Goal: Information Seeking & Learning: Learn about a topic

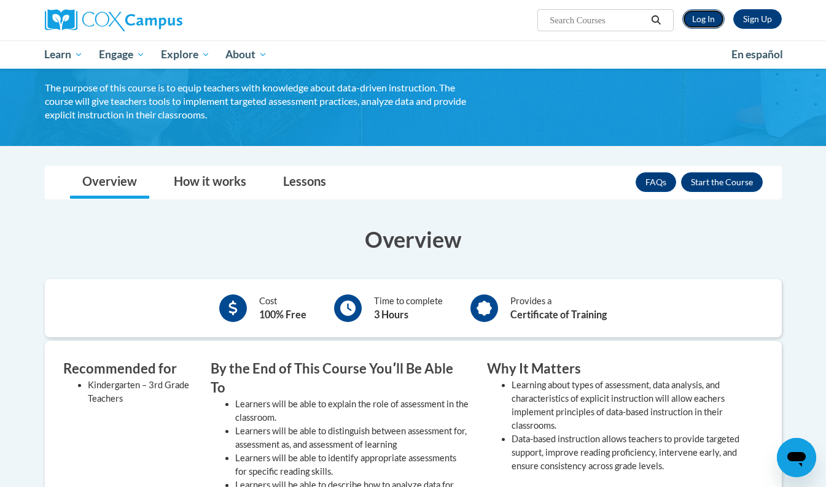
click at [705, 25] on link "Log In" at bounding box center [703, 19] width 42 height 20
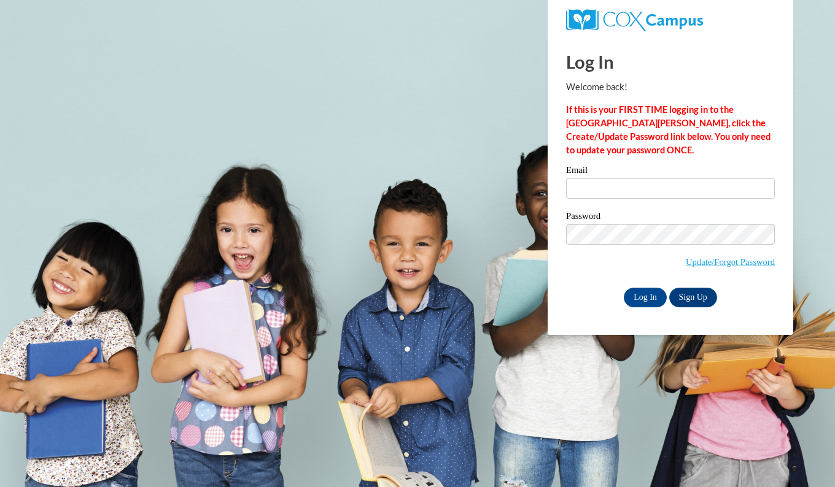
type input "ccarpenter93@ivytech.edu"
click at [651, 300] on input "Log In" at bounding box center [645, 298] width 43 height 20
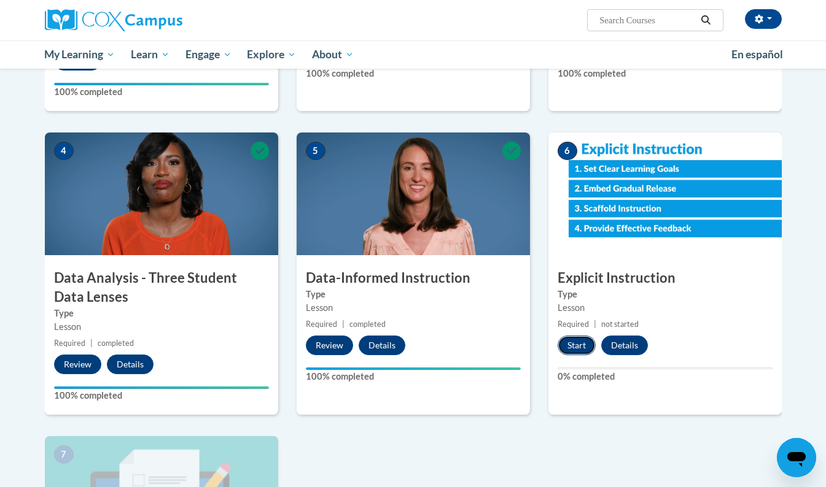
click at [579, 351] on button "Start" at bounding box center [576, 346] width 38 height 20
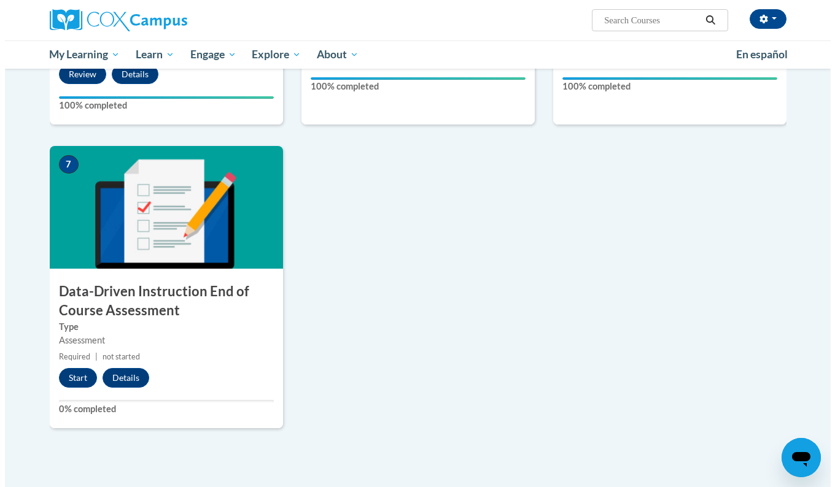
scroll to position [783, 0]
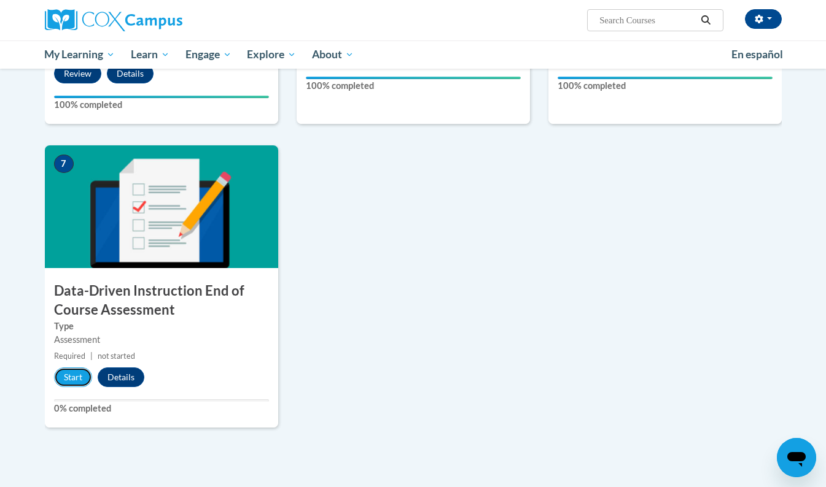
click at [72, 379] on button "Start" at bounding box center [73, 378] width 38 height 20
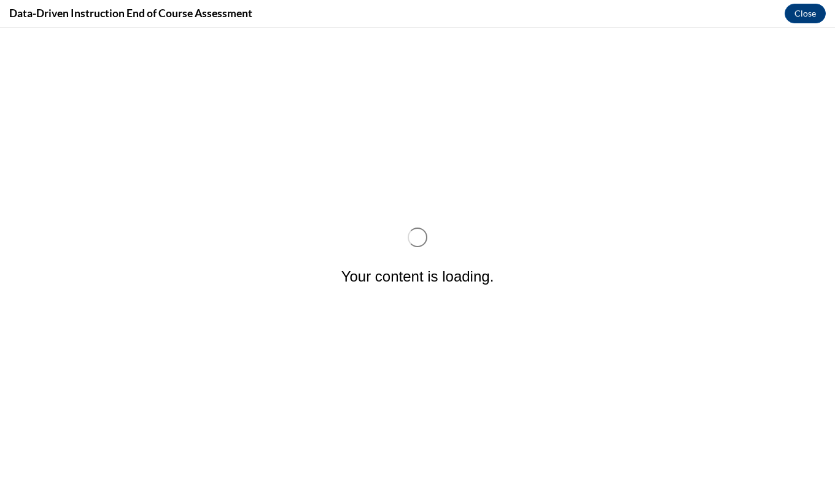
scroll to position [0, 0]
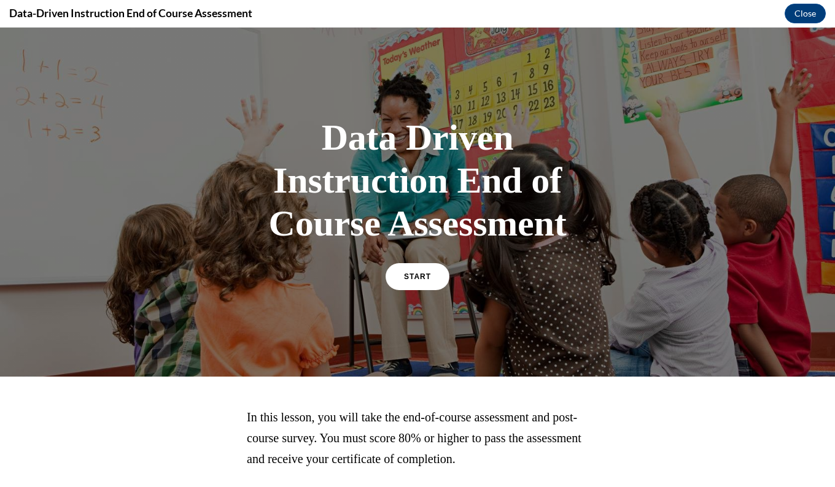
click at [405, 278] on span "START" at bounding box center [417, 277] width 27 height 9
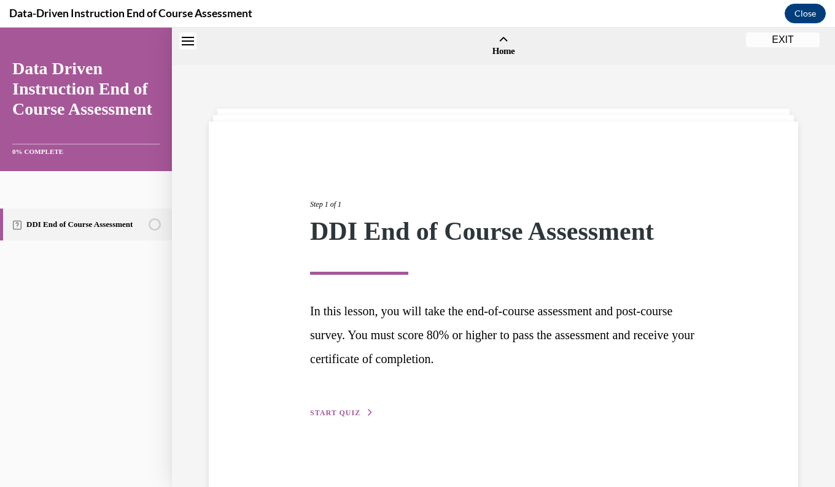
scroll to position [38, 0]
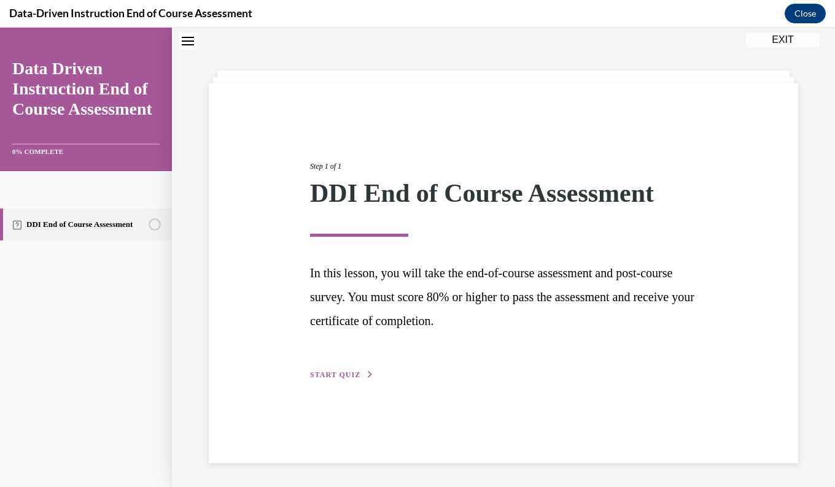
click at [345, 376] on span "START QUIZ" at bounding box center [335, 375] width 50 height 9
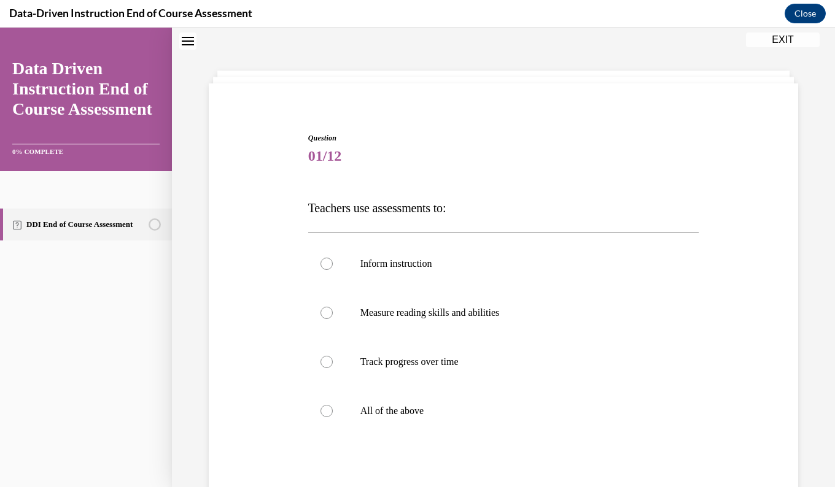
click at [370, 413] on p "All of the above" at bounding box center [514, 411] width 308 height 12
click at [333, 413] on input "All of the above" at bounding box center [326, 411] width 12 height 12
radio input "true"
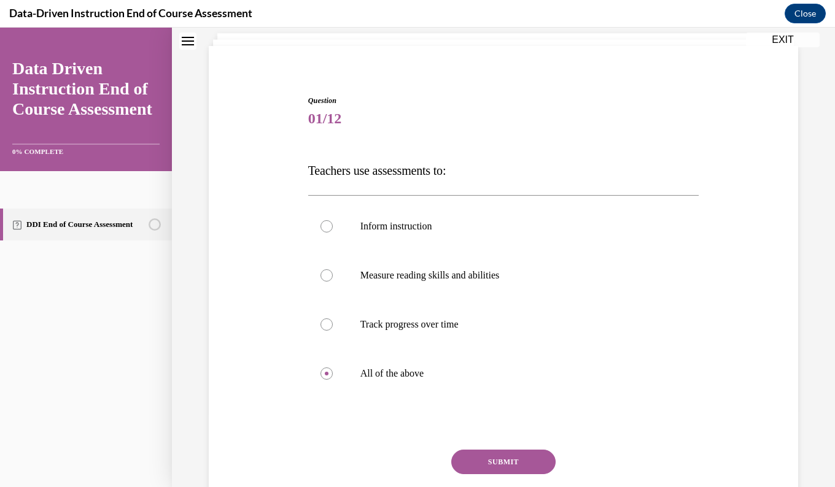
scroll to position [124, 0]
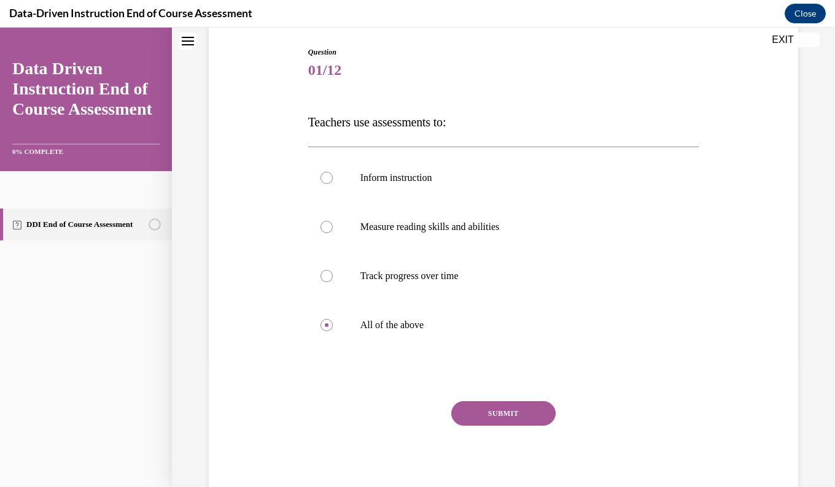
click at [474, 406] on button "SUBMIT" at bounding box center [503, 413] width 104 height 25
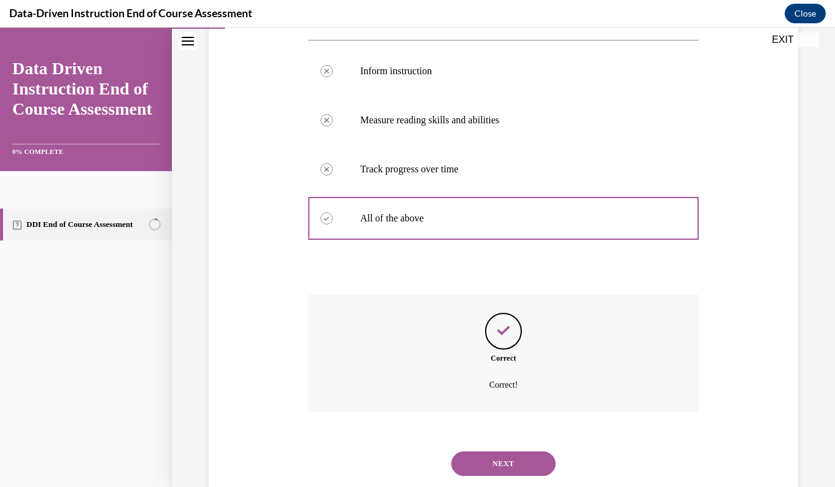
scroll to position [263, 0]
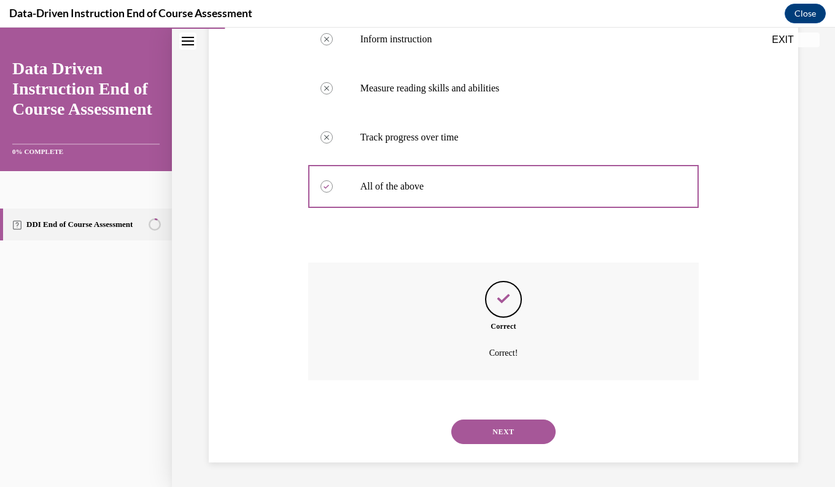
click at [484, 425] on button "NEXT" at bounding box center [503, 432] width 104 height 25
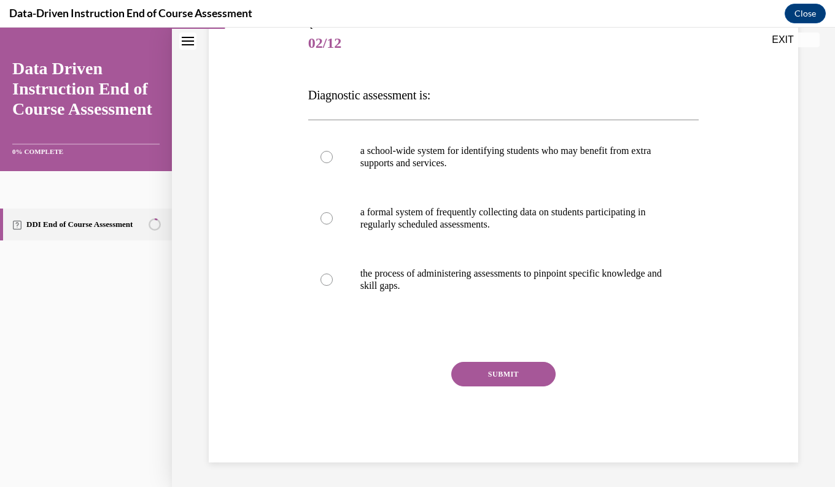
scroll to position [136, 0]
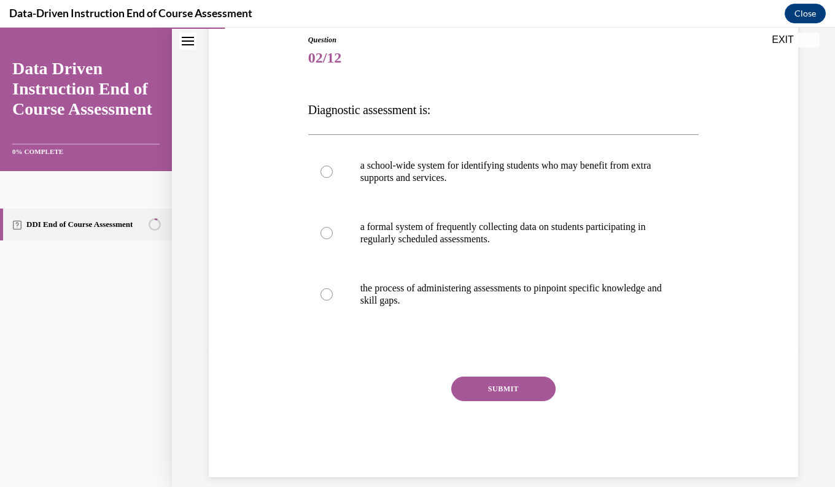
click at [482, 306] on p "the process of administering assessments to pinpoint specific knowledge and ski…" at bounding box center [514, 294] width 308 height 25
click at [333, 301] on input "the process of administering assessments to pinpoint specific knowledge and ski…" at bounding box center [326, 295] width 12 height 12
radio input "true"
click at [502, 385] on button "SUBMIT" at bounding box center [503, 389] width 104 height 25
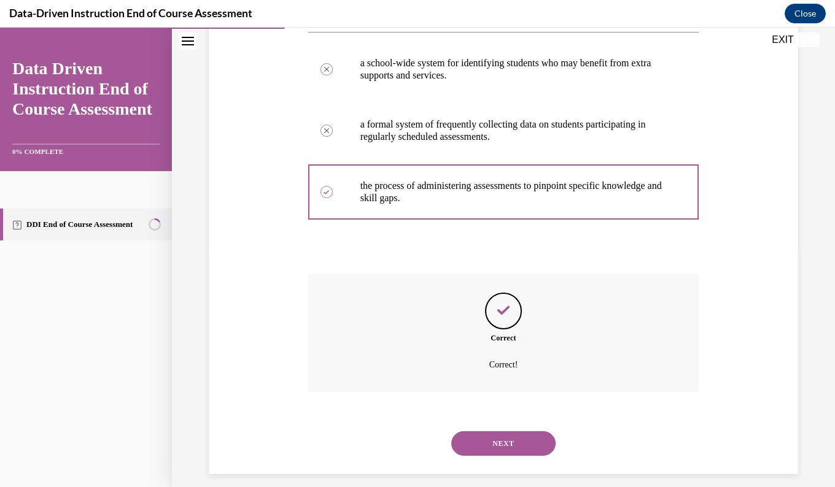
scroll to position [250, 0]
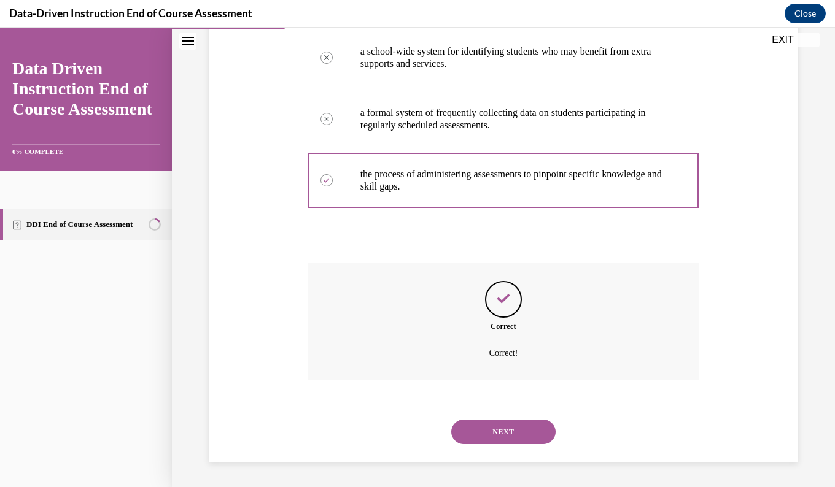
click at [493, 431] on button "NEXT" at bounding box center [503, 432] width 104 height 25
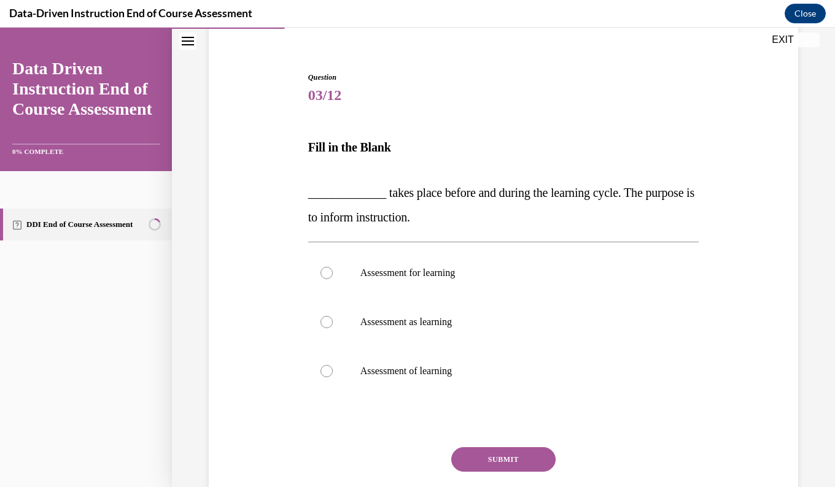
scroll to position [99, 0]
click at [470, 263] on label "Assessment for learning" at bounding box center [503, 272] width 391 height 49
click at [333, 266] on input "Assessment for learning" at bounding box center [326, 272] width 12 height 12
radio input "true"
click at [473, 454] on button "SUBMIT" at bounding box center [503, 459] width 104 height 25
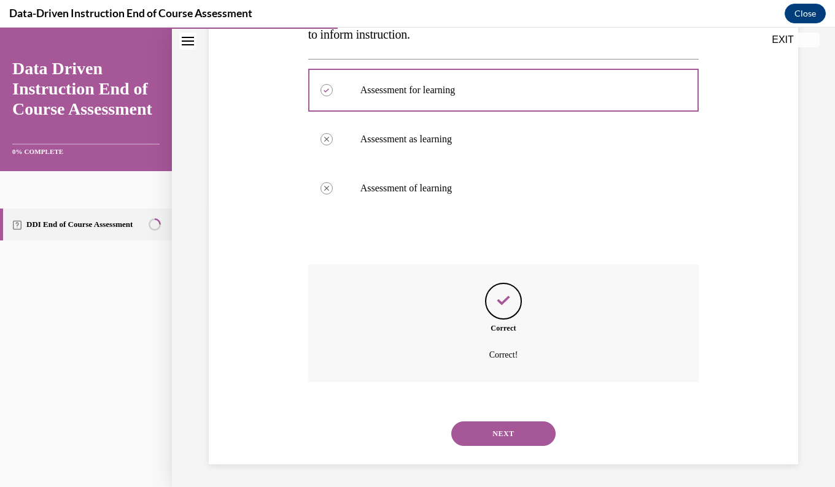
scroll to position [284, 0]
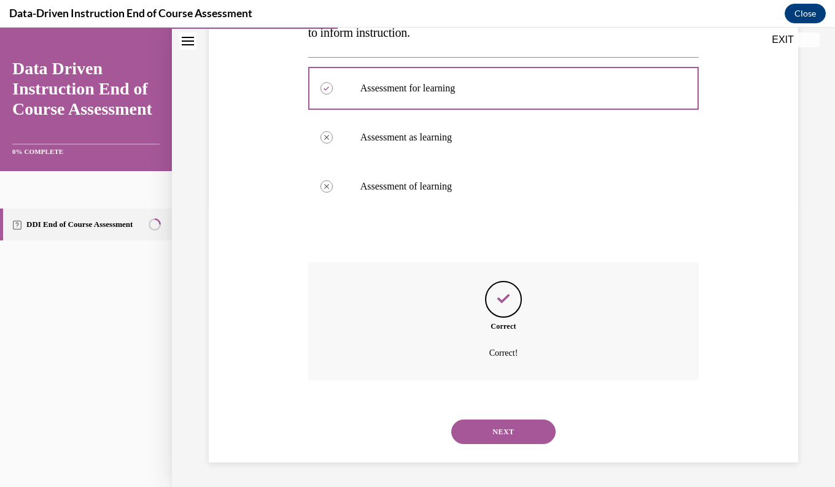
click at [498, 432] on button "NEXT" at bounding box center [503, 432] width 104 height 25
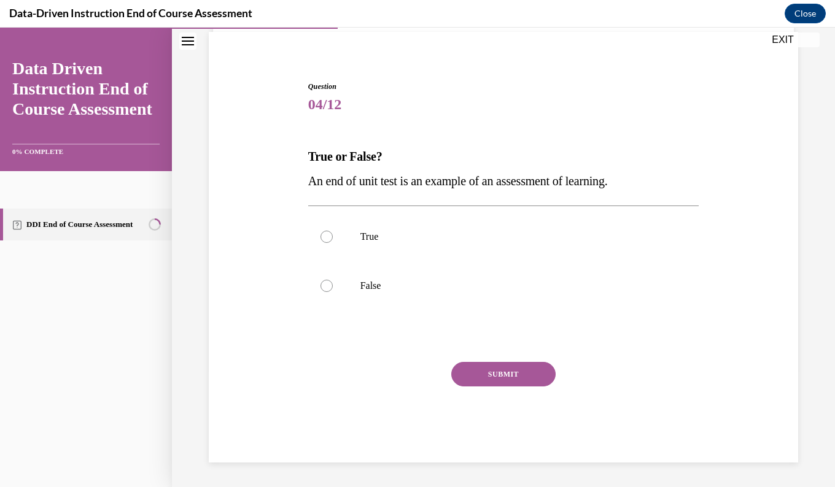
scroll to position [90, 0]
click at [363, 241] on p "True" at bounding box center [514, 237] width 308 height 12
click at [333, 241] on input "True" at bounding box center [326, 237] width 12 height 12
radio input "true"
click at [520, 381] on button "SUBMIT" at bounding box center [503, 374] width 104 height 25
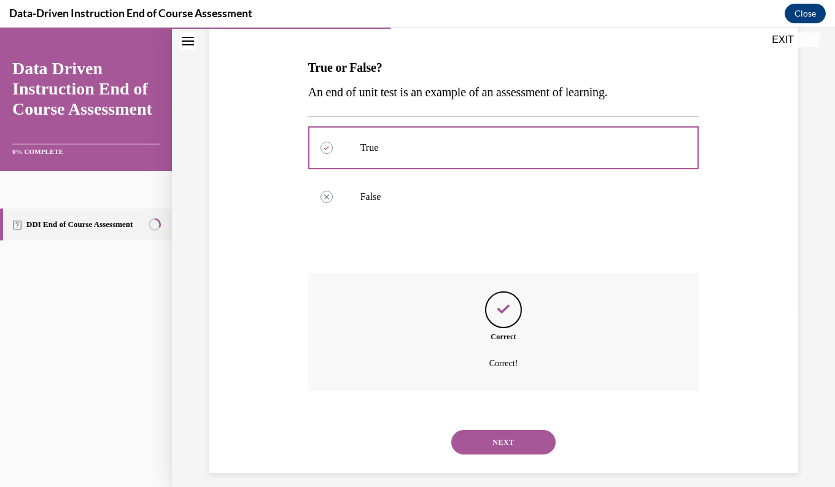
scroll to position [189, 0]
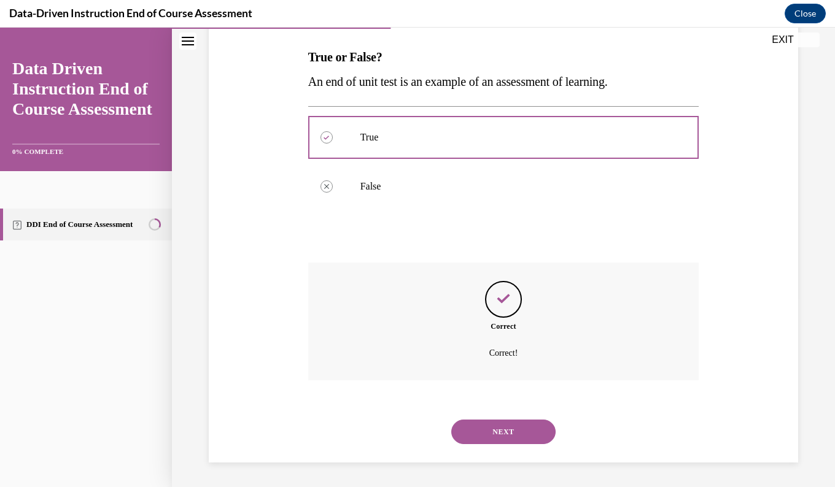
click at [471, 436] on button "NEXT" at bounding box center [503, 432] width 104 height 25
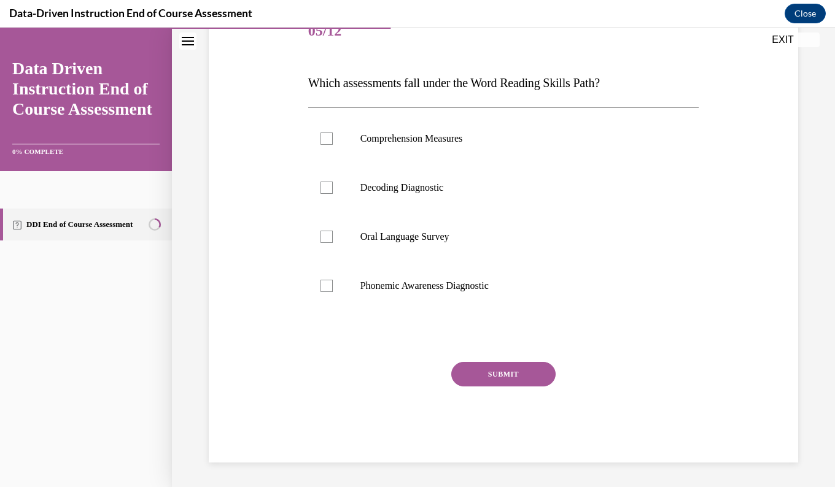
scroll to position [136, 0]
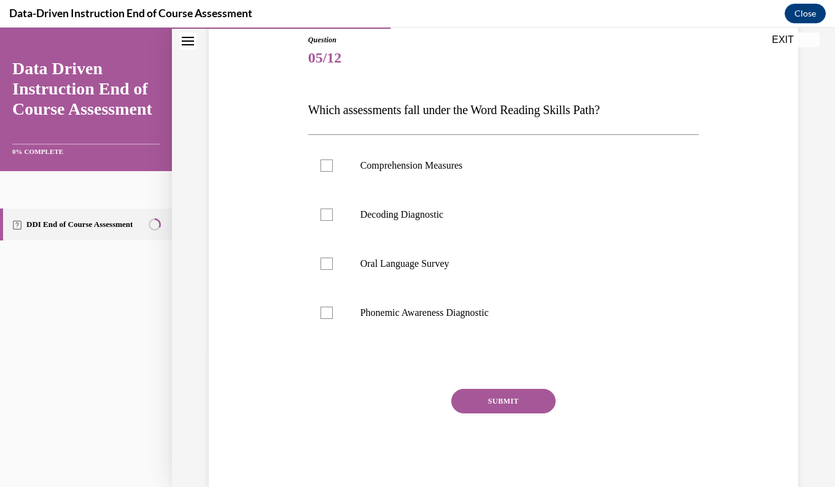
click at [398, 314] on p "Phonemic Awareness Diagnostic" at bounding box center [514, 313] width 308 height 12
click at [333, 314] on input "Phonemic Awareness Diagnostic" at bounding box center [326, 313] width 12 height 12
checkbox input "true"
click at [418, 228] on label "Decoding Diagnostic" at bounding box center [503, 214] width 391 height 49
click at [333, 221] on input "Decoding Diagnostic" at bounding box center [326, 215] width 12 height 12
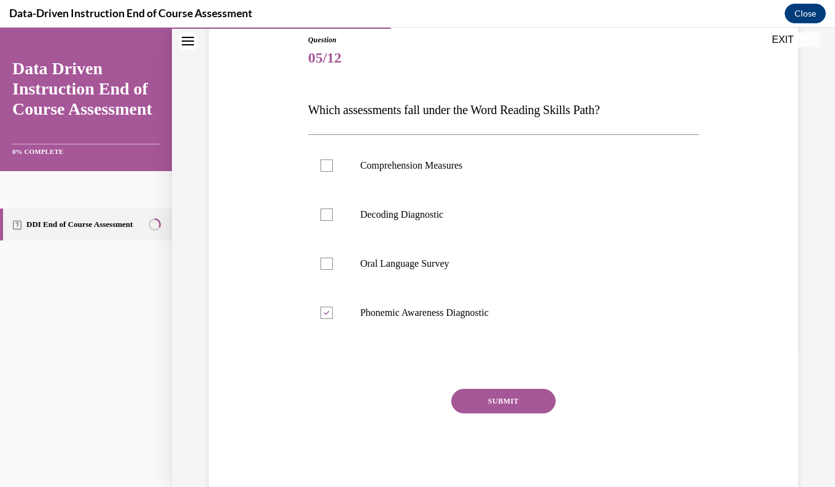
checkbox input "true"
click at [468, 390] on button "SUBMIT" at bounding box center [503, 401] width 104 height 25
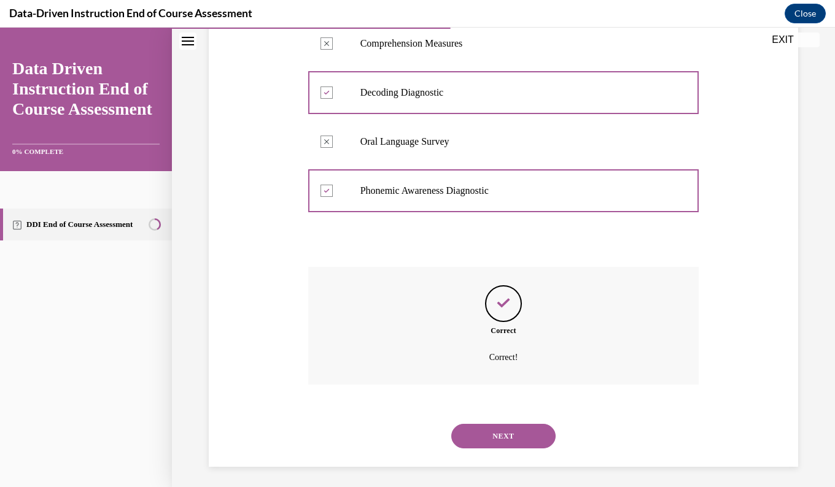
scroll to position [263, 0]
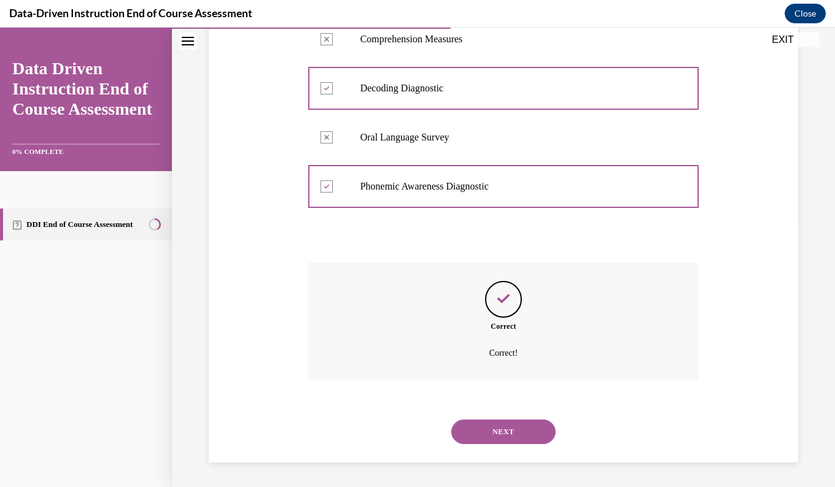
click at [465, 430] on button "NEXT" at bounding box center [503, 432] width 104 height 25
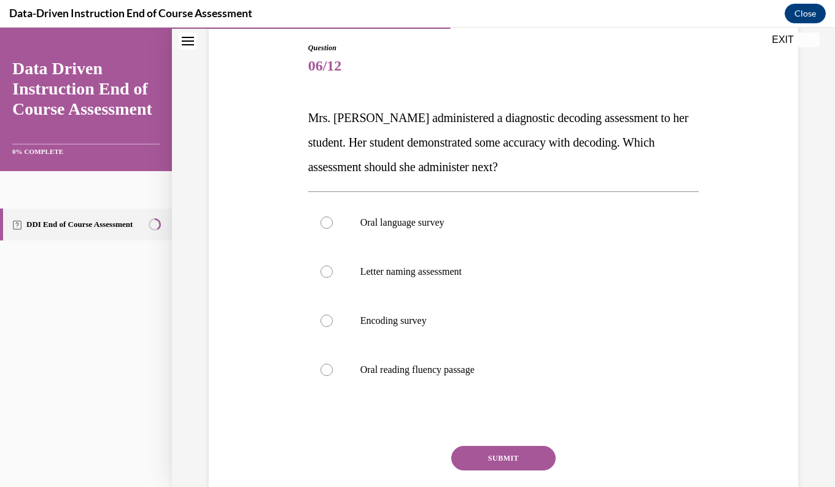
scroll to position [131, 0]
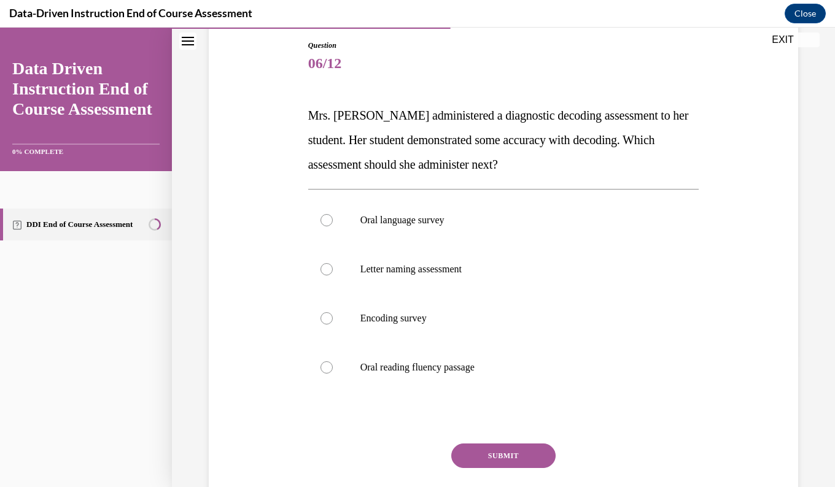
click at [471, 363] on p "Oral reading fluency passage" at bounding box center [514, 368] width 308 height 12
click at [333, 363] on input "Oral reading fluency passage" at bounding box center [326, 368] width 12 height 12
radio input "true"
click at [494, 454] on button "SUBMIT" at bounding box center [503, 456] width 104 height 25
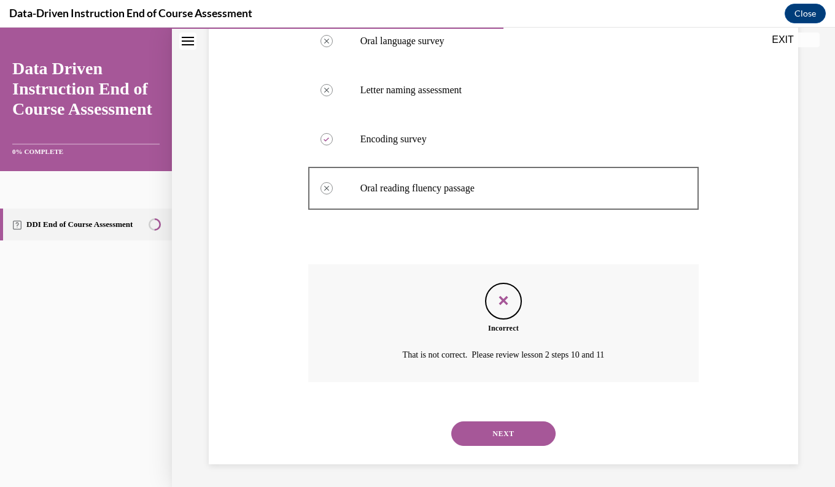
scroll to position [312, 0]
click at [499, 434] on button "NEXT" at bounding box center [503, 432] width 104 height 25
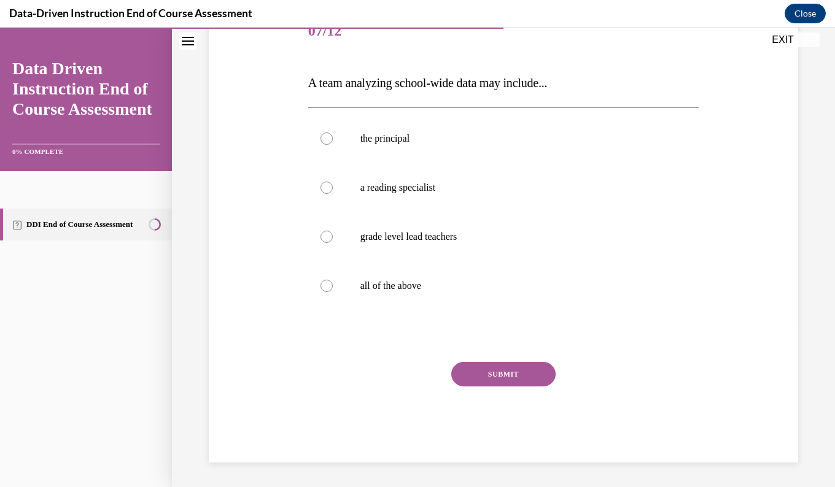
scroll to position [136, 0]
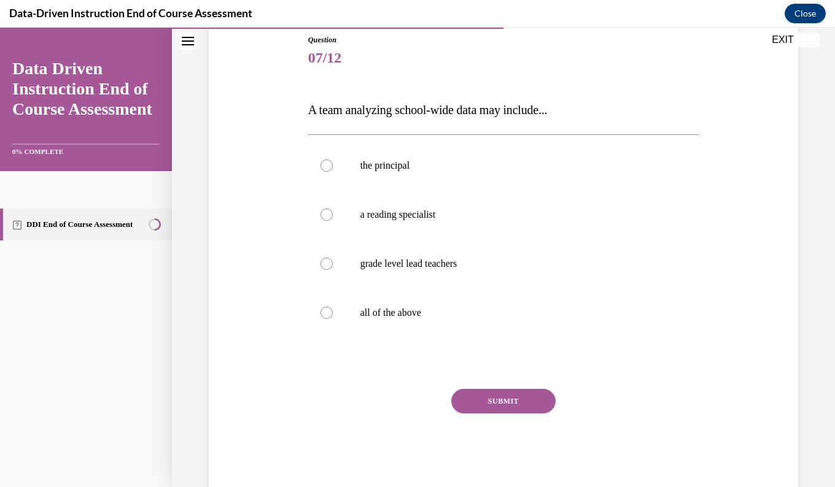
click at [438, 312] on p "all of the above" at bounding box center [514, 313] width 308 height 12
click at [333, 312] on input "all of the above" at bounding box center [326, 313] width 12 height 12
radio input "true"
click at [490, 403] on button "SUBMIT" at bounding box center [503, 401] width 104 height 25
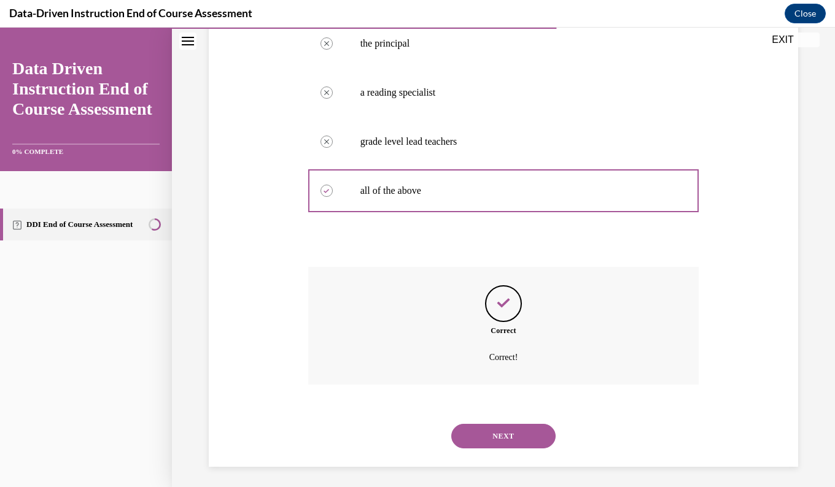
scroll to position [263, 0]
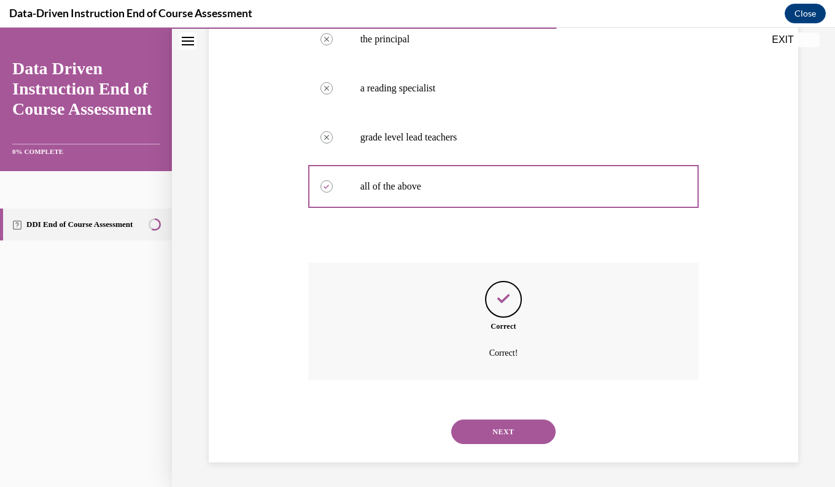
click at [499, 435] on button "NEXT" at bounding box center [503, 432] width 104 height 25
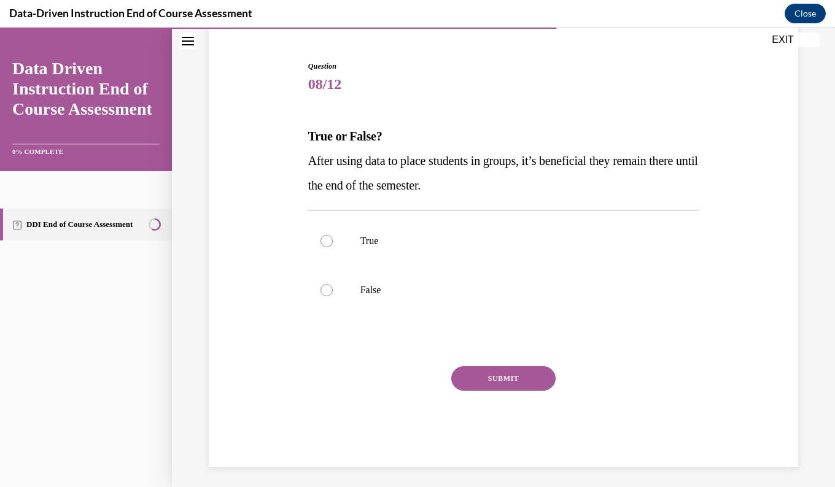
scroll to position [107, 0]
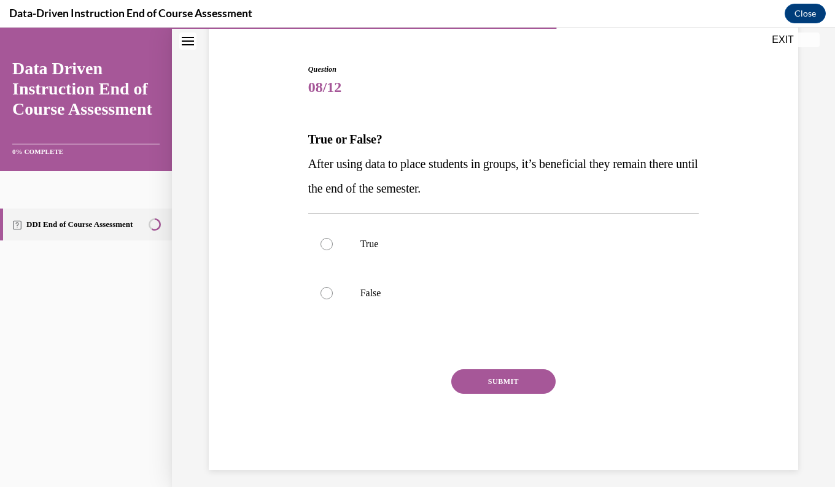
click at [483, 306] on label "False" at bounding box center [503, 293] width 391 height 49
click at [333, 300] on input "False" at bounding box center [326, 293] width 12 height 12
radio input "true"
click at [489, 390] on button "SUBMIT" at bounding box center [503, 382] width 104 height 25
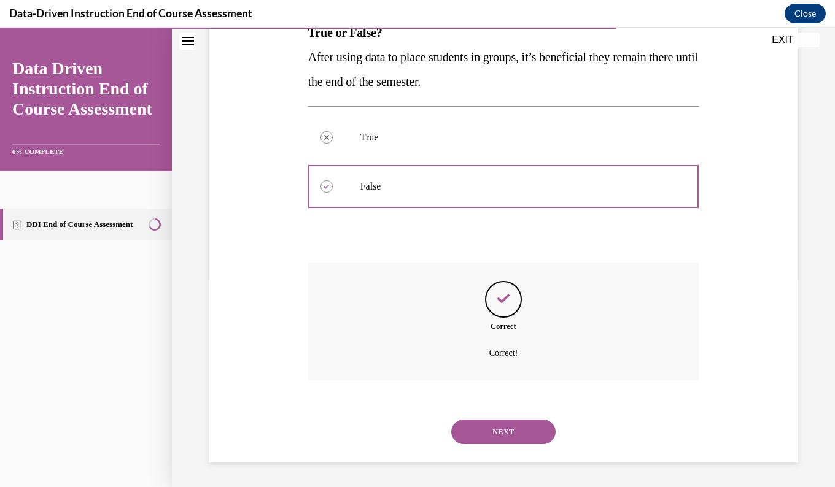
click at [481, 433] on button "NEXT" at bounding box center [503, 432] width 104 height 25
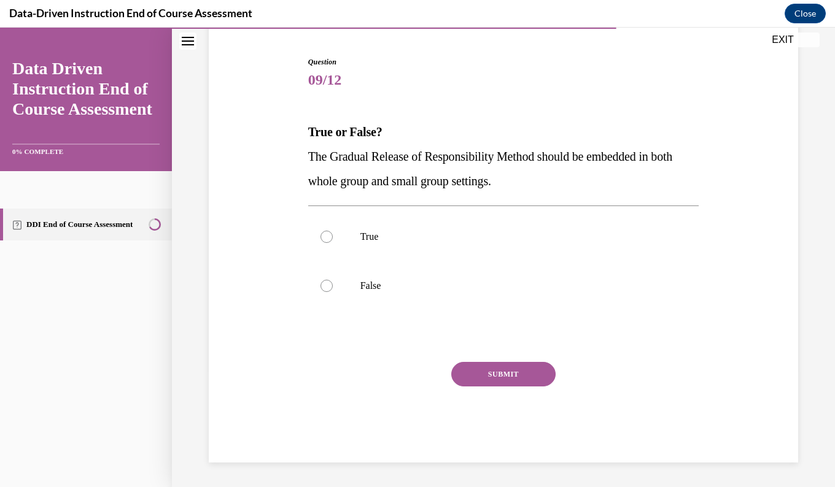
scroll to position [114, 0]
click at [399, 248] on label "True" at bounding box center [503, 236] width 391 height 49
click at [333, 243] on input "True" at bounding box center [326, 237] width 12 height 12
radio input "true"
click at [468, 373] on button "SUBMIT" at bounding box center [503, 374] width 104 height 25
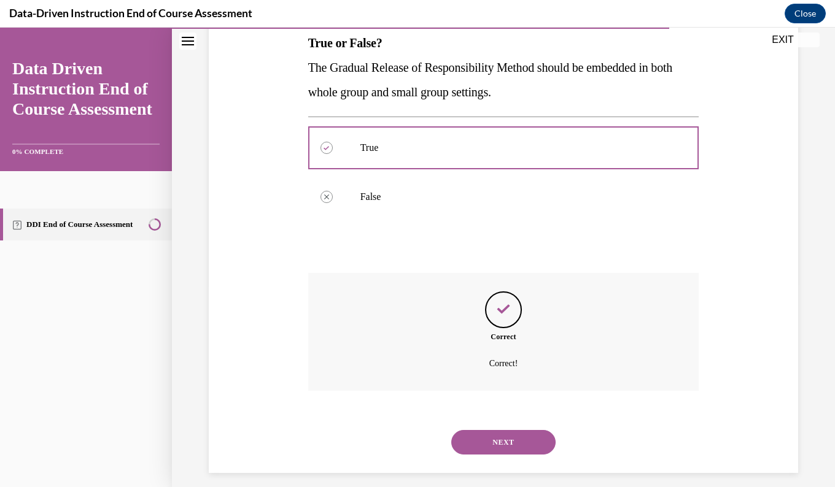
scroll to position [214, 0]
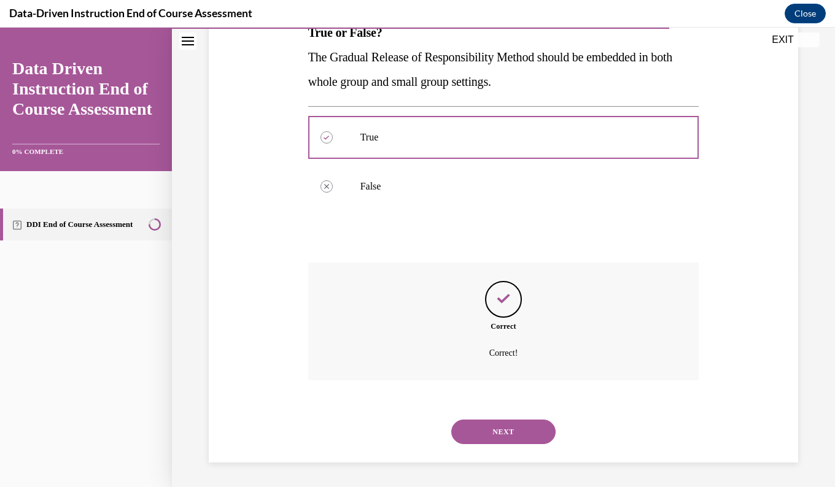
click at [483, 433] on button "NEXT" at bounding box center [503, 432] width 104 height 25
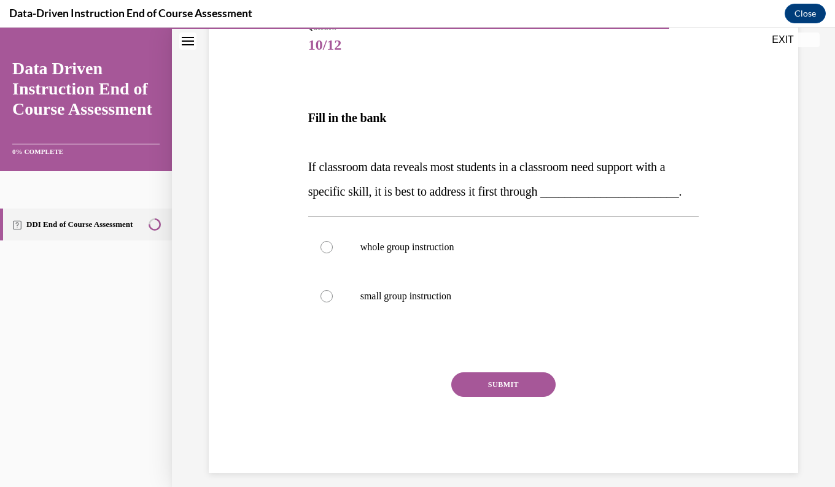
scroll to position [150, 0]
click at [441, 271] on label "whole group instruction" at bounding box center [503, 246] width 391 height 49
click at [333, 253] on input "whole group instruction" at bounding box center [326, 247] width 12 height 12
radio input "true"
click at [494, 397] on button "SUBMIT" at bounding box center [503, 384] width 104 height 25
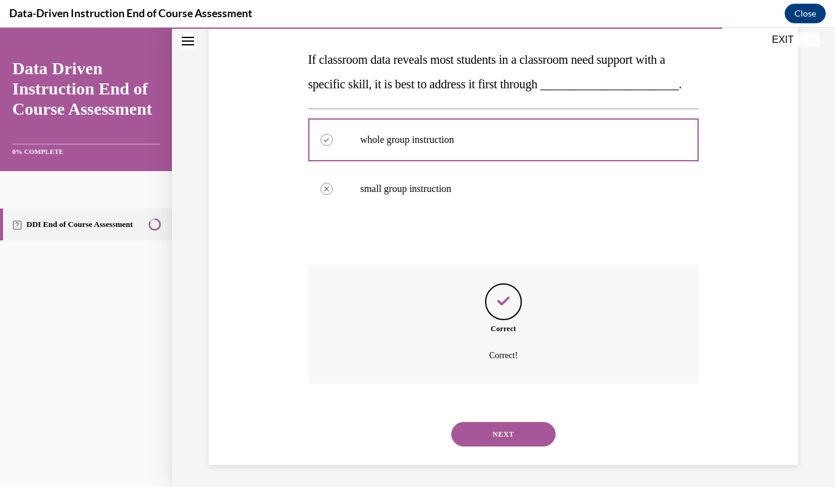
scroll to position [284, 0]
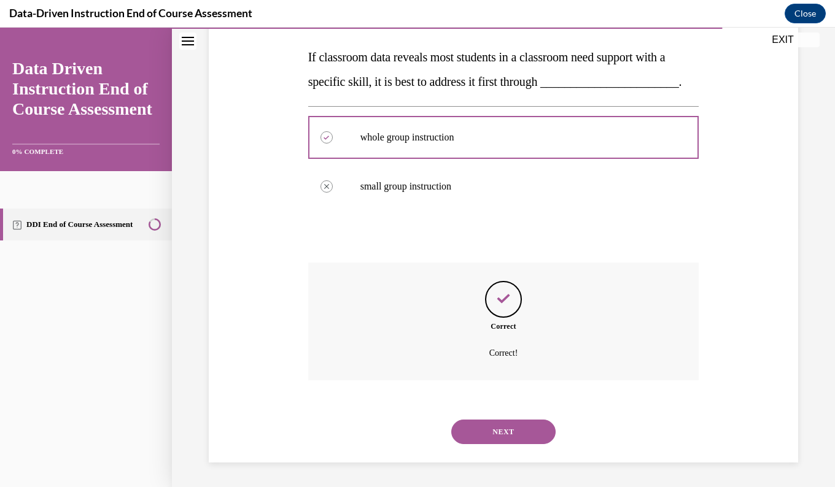
drag, startPoint x: 498, startPoint y: 431, endPoint x: 459, endPoint y: 438, distance: 40.0
click at [459, 438] on button "NEXT" at bounding box center [503, 432] width 104 height 25
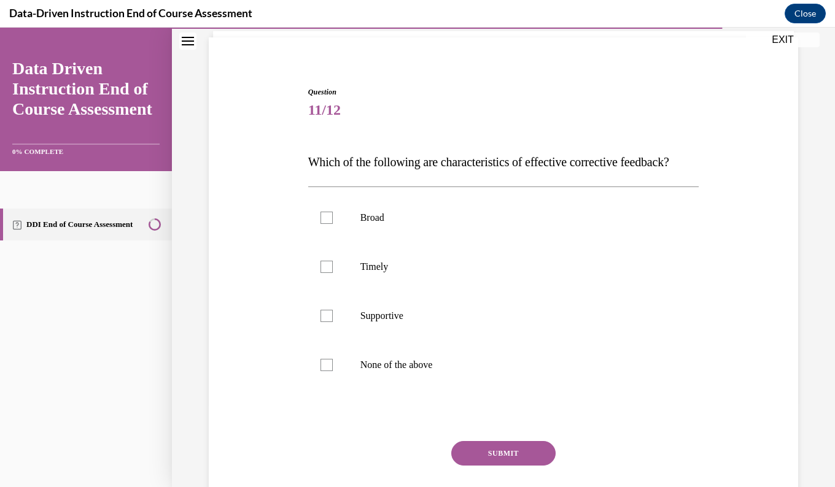
scroll to position [81, 0]
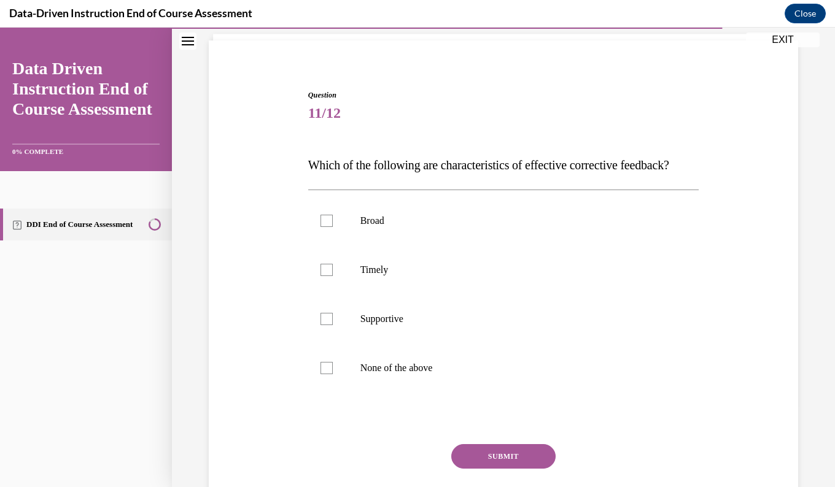
click at [452, 344] on label "Supportive" at bounding box center [503, 319] width 391 height 49
click at [333, 325] on input "Supportive" at bounding box center [326, 319] width 12 height 12
checkbox input "true"
click at [456, 276] on p "Timely" at bounding box center [514, 270] width 308 height 12
click at [333, 276] on input "Timely" at bounding box center [326, 270] width 12 height 12
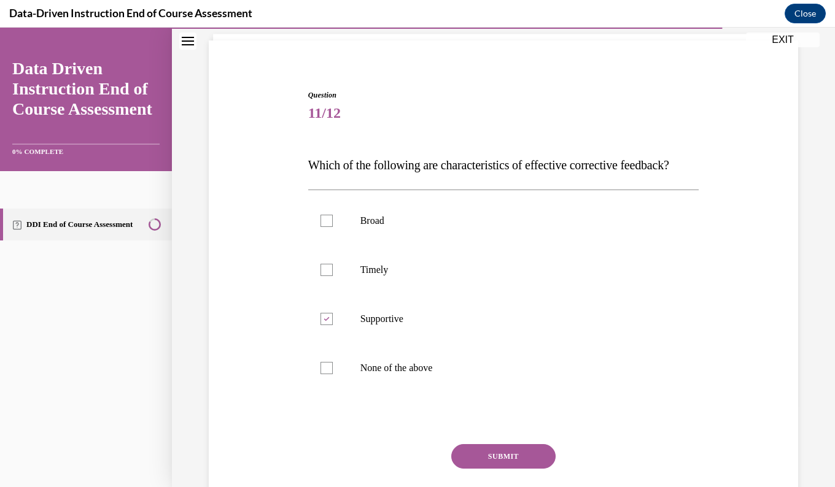
checkbox input "true"
click at [474, 469] on button "SUBMIT" at bounding box center [503, 456] width 104 height 25
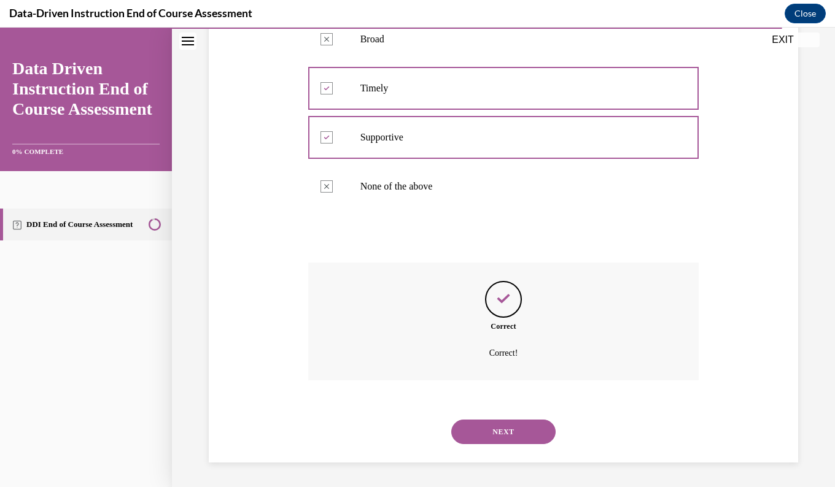
scroll to position [287, 0]
click at [483, 440] on button "NEXT" at bounding box center [503, 432] width 104 height 25
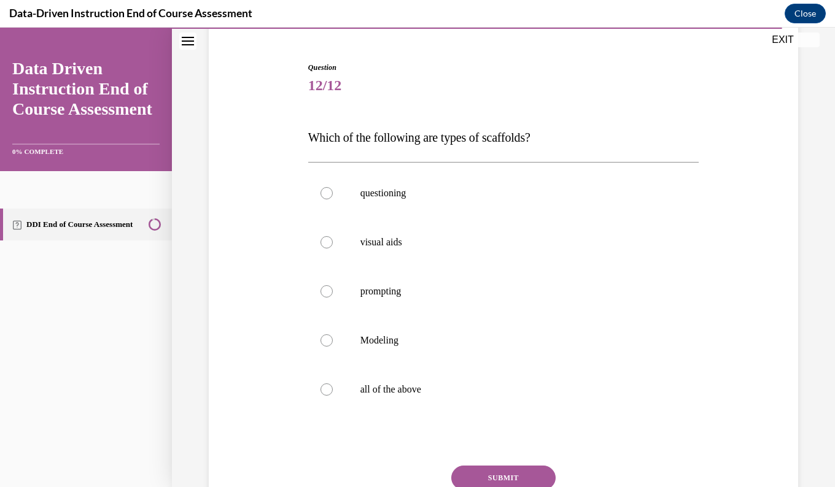
scroll to position [109, 0]
click at [435, 398] on label "all of the above" at bounding box center [503, 389] width 391 height 49
click at [333, 395] on input "all of the above" at bounding box center [326, 389] width 12 height 12
radio input "true"
click at [500, 471] on button "SUBMIT" at bounding box center [503, 477] width 104 height 25
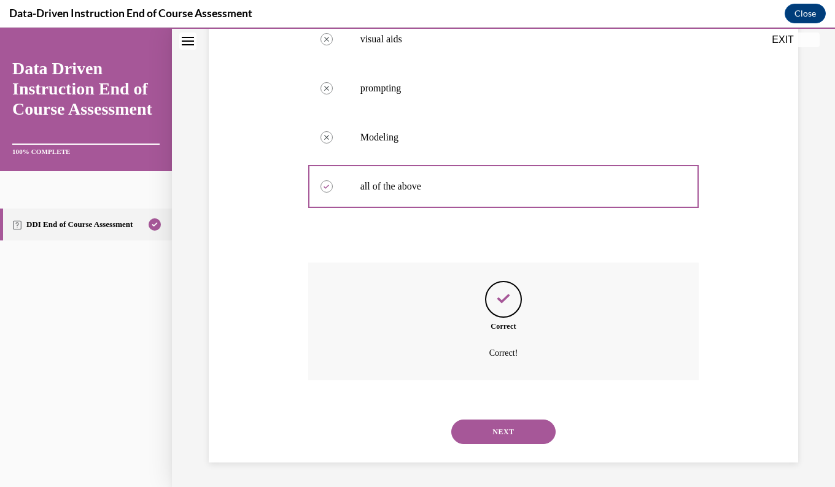
click at [526, 432] on button "NEXT" at bounding box center [503, 432] width 104 height 25
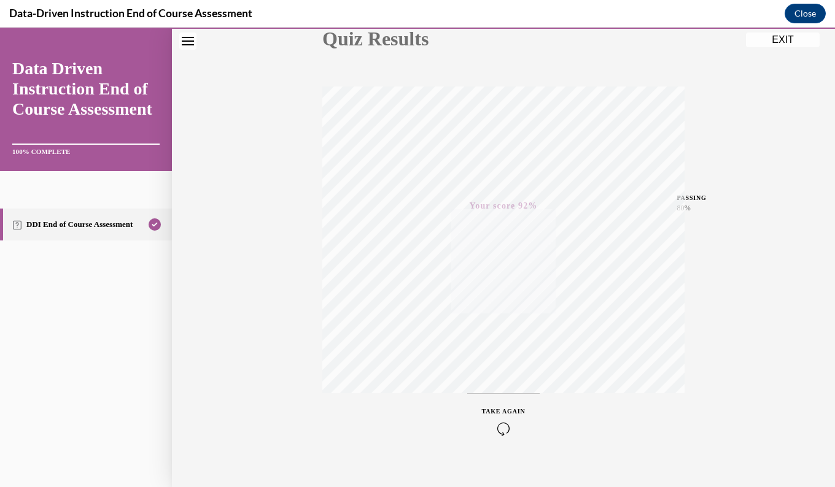
scroll to position [169, 0]
click at [801, 47] on button "EXIT" at bounding box center [783, 40] width 74 height 15
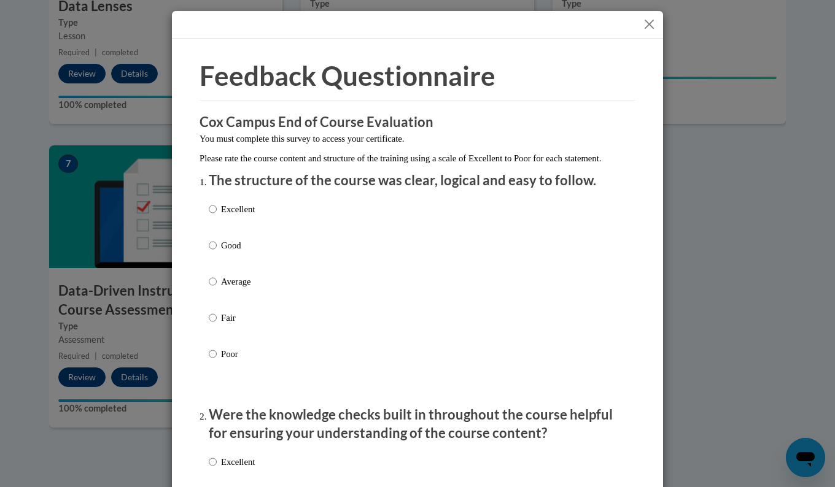
scroll to position [68, 0]
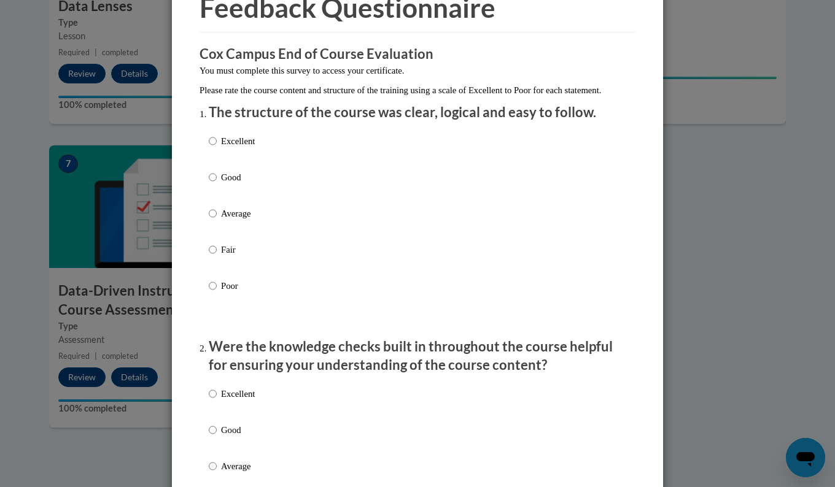
click at [340, 154] on div "Excellent Good Average Fair Poor" at bounding box center [417, 228] width 417 height 200
click at [265, 158] on div "Excellent Good Average Fair Poor" at bounding box center [417, 228] width 417 height 200
click at [228, 148] on p "Excellent" at bounding box center [238, 141] width 34 height 14
click at [217, 148] on input "Excellent" at bounding box center [213, 141] width 8 height 14
radio input "true"
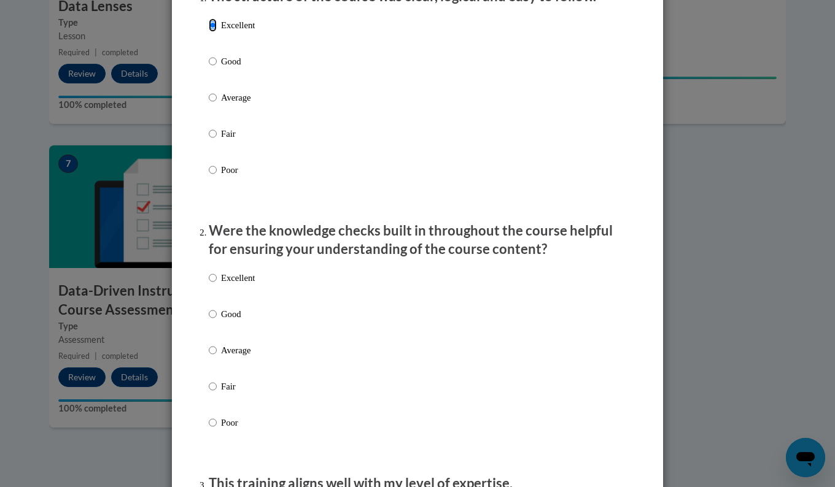
scroll to position [238, 0]
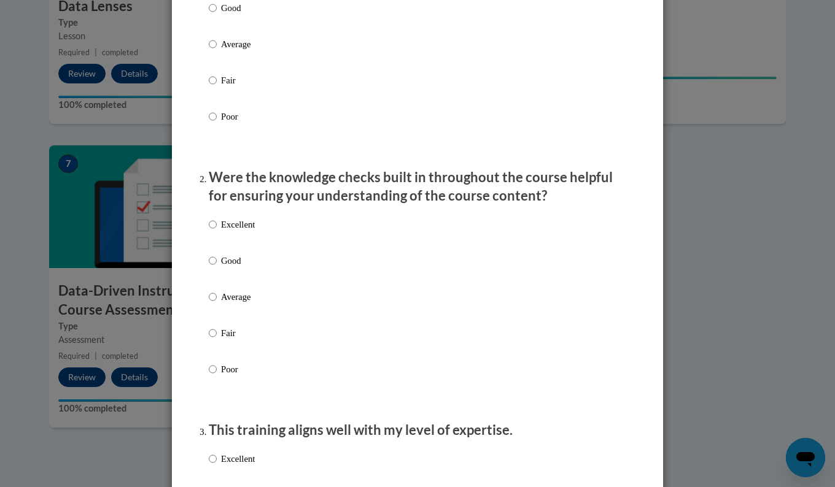
click at [233, 231] on p "Excellent" at bounding box center [238, 225] width 34 height 14
click at [217, 231] on input "Excellent" at bounding box center [213, 225] width 8 height 14
radio input "true"
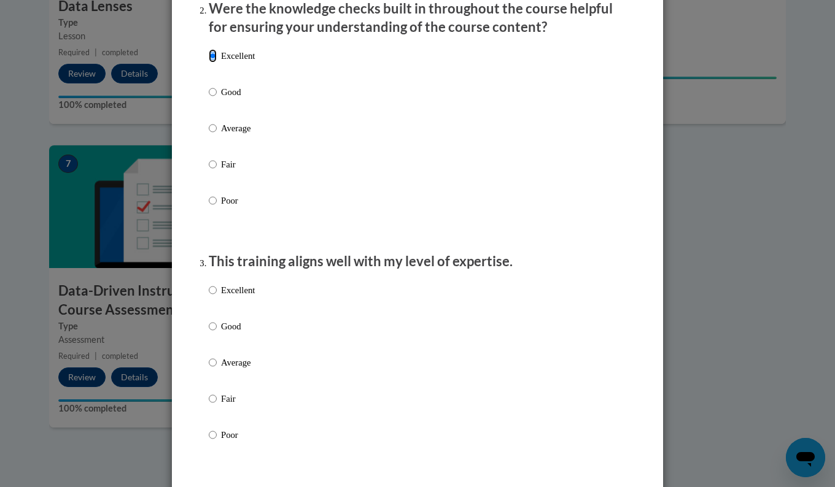
scroll to position [408, 0]
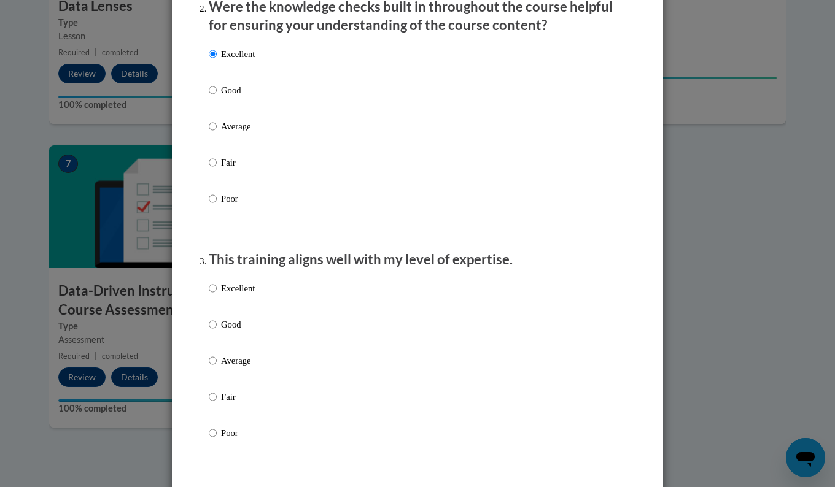
click at [241, 295] on p "Excellent" at bounding box center [238, 289] width 34 height 14
click at [217, 295] on input "Excellent" at bounding box center [213, 289] width 8 height 14
radio input "true"
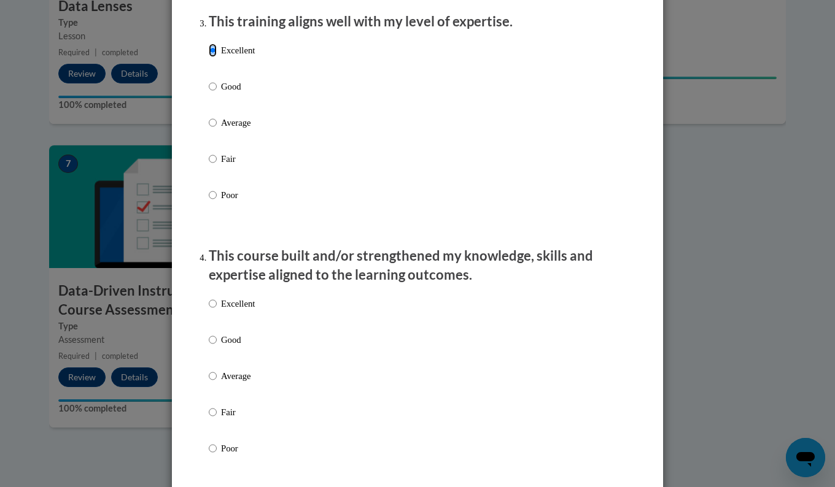
scroll to position [708, 0]
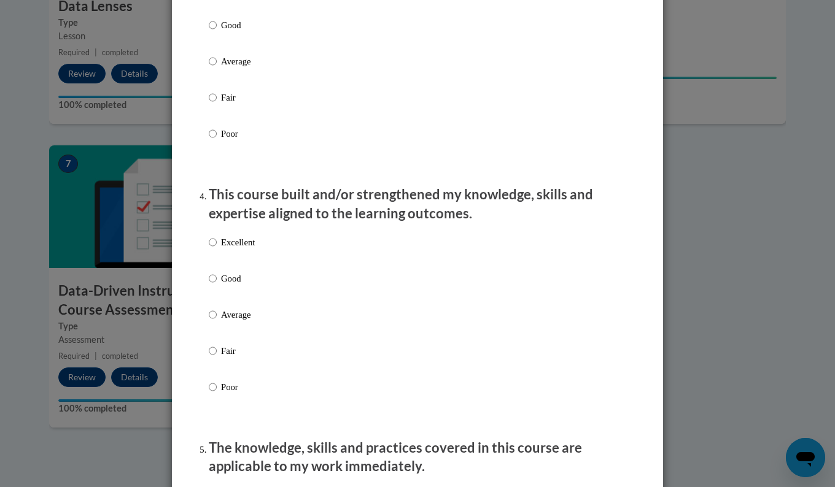
click at [249, 249] on p "Excellent" at bounding box center [238, 243] width 34 height 14
click at [217, 249] on input "Excellent" at bounding box center [213, 243] width 8 height 14
radio input "true"
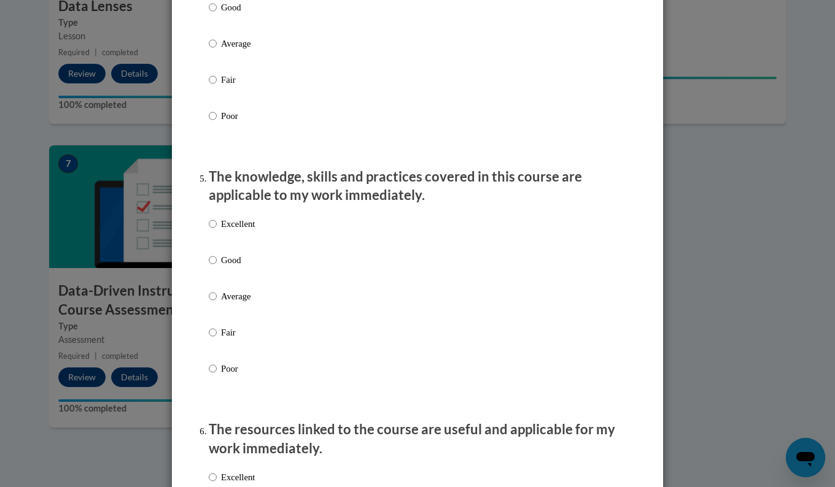
scroll to position [980, 0]
click at [236, 244] on label "Excellent" at bounding box center [232, 233] width 46 height 33
click at [217, 230] on input "Excellent" at bounding box center [213, 224] width 8 height 14
radio input "true"
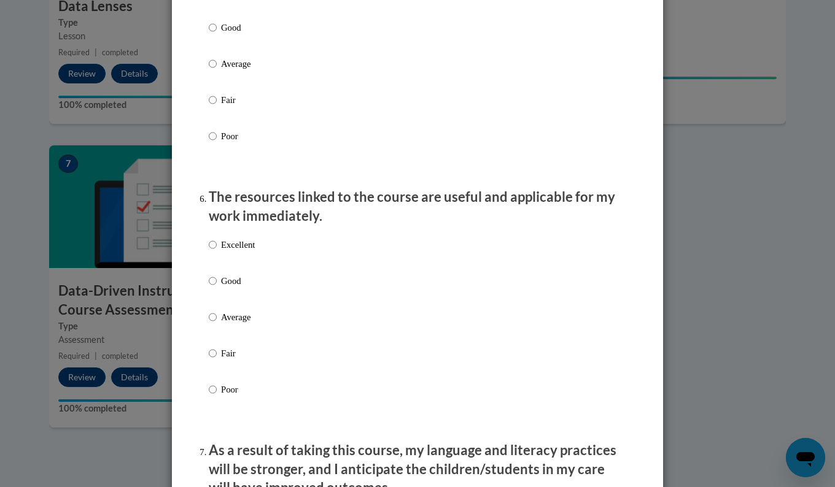
click at [239, 252] on p "Excellent" at bounding box center [238, 245] width 34 height 14
click at [217, 252] on input "Excellent" at bounding box center [213, 245] width 8 height 14
radio input "true"
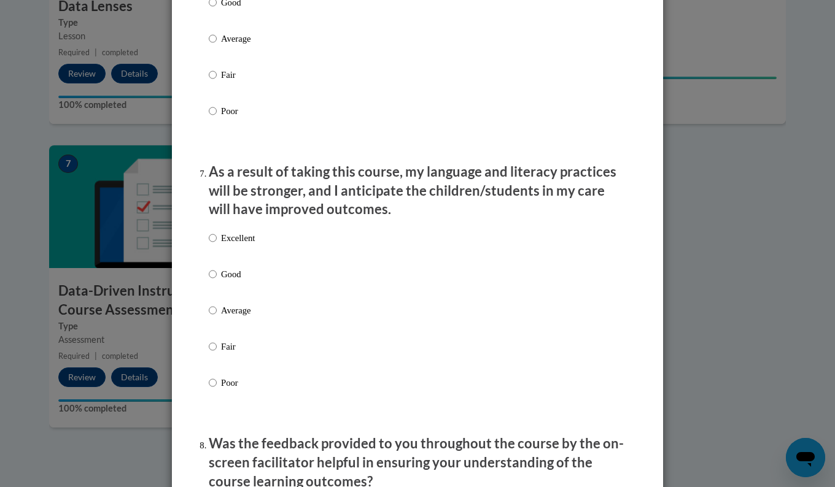
click at [239, 257] on label "Excellent" at bounding box center [232, 247] width 46 height 33
click at [217, 245] on input "Excellent" at bounding box center [213, 238] width 8 height 14
radio input "true"
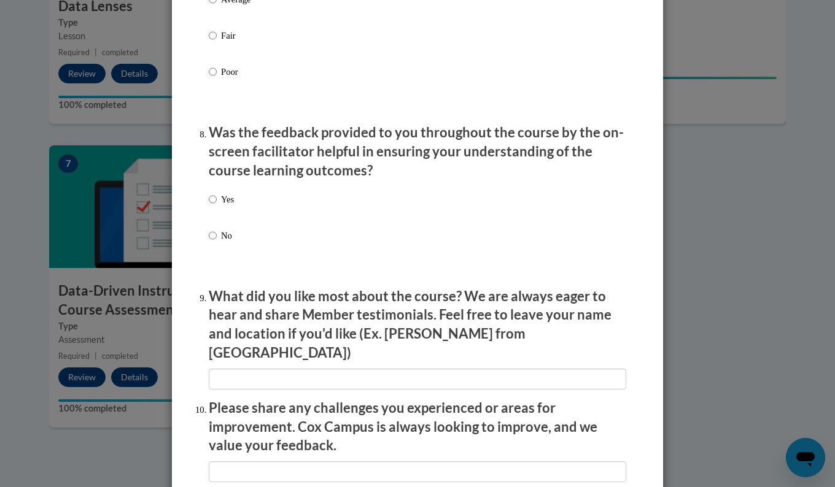
scroll to position [1802, 0]
click at [225, 206] on p "Yes" at bounding box center [227, 199] width 13 height 14
click at [217, 206] on input "Yes" at bounding box center [213, 199] width 8 height 14
radio input "true"
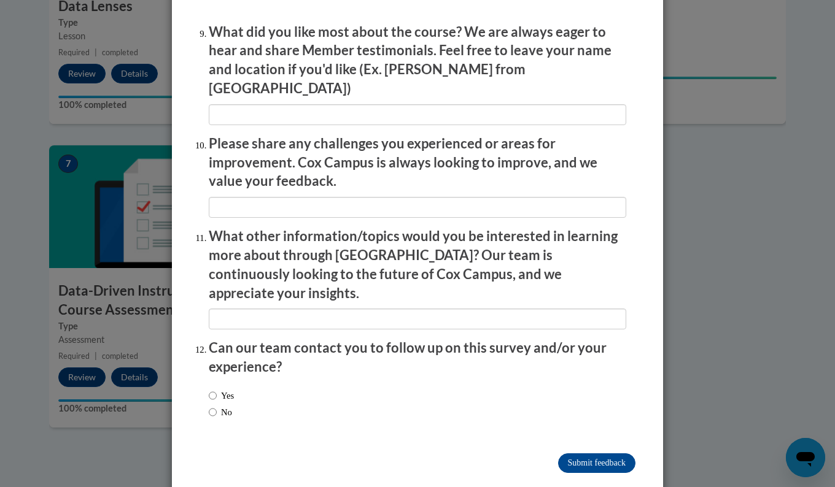
scroll to position [2066, 0]
click at [250, 384] on div "Yes No" at bounding box center [417, 407] width 417 height 46
click at [219, 395] on div "Yes No" at bounding box center [221, 405] width 25 height 42
click at [223, 406] on label "No" at bounding box center [220, 413] width 23 height 14
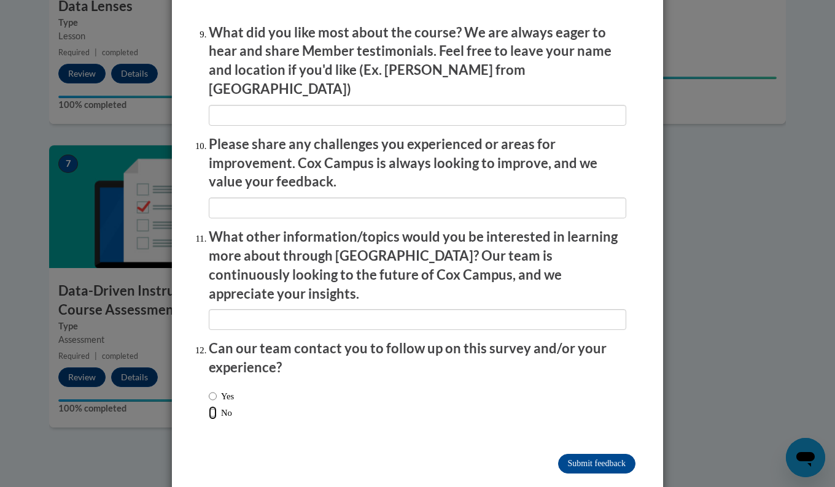
click at [217, 406] on input "No" at bounding box center [213, 413] width 8 height 14
radio input "true"
click at [568, 454] on input "Submit feedback" at bounding box center [596, 464] width 77 height 20
